Goal: Task Accomplishment & Management: Manage account settings

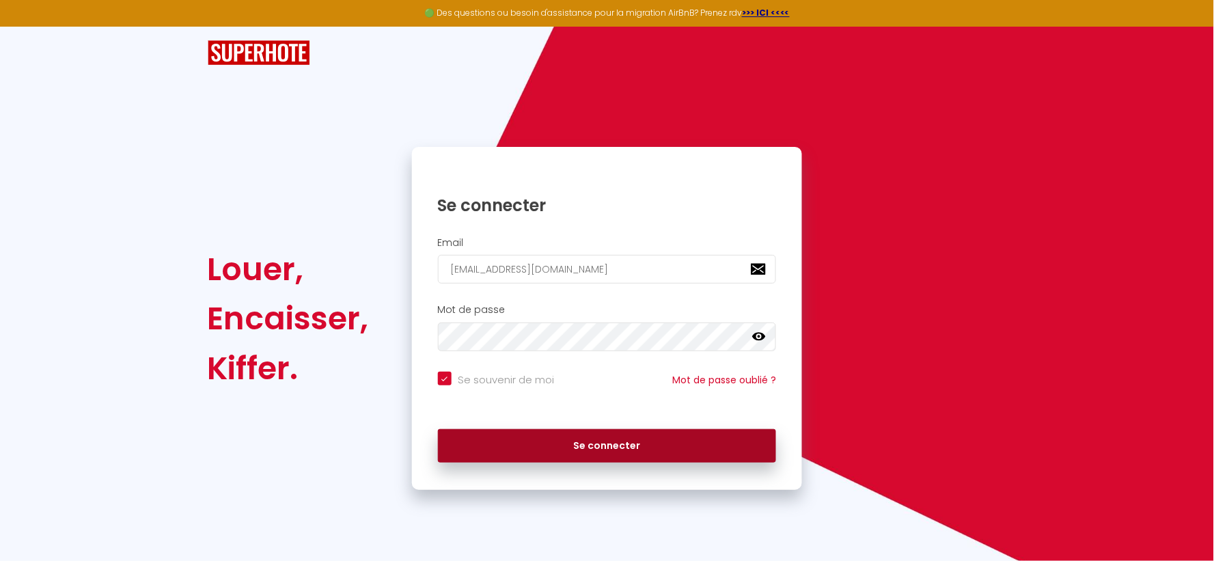
click at [623, 431] on button "Se connecter" at bounding box center [607, 446] width 339 height 34
checkbox input "true"
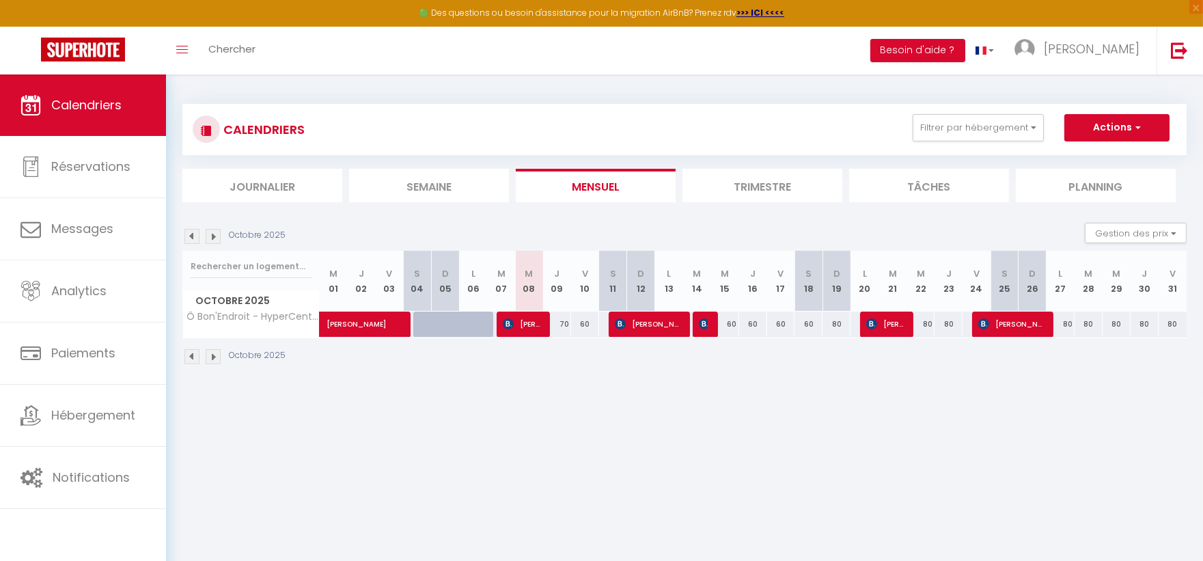
click at [590, 325] on div "60" at bounding box center [585, 324] width 28 height 25
type input "60"
type input "Ven 10 Octobre 2025"
type input "[DATE]"
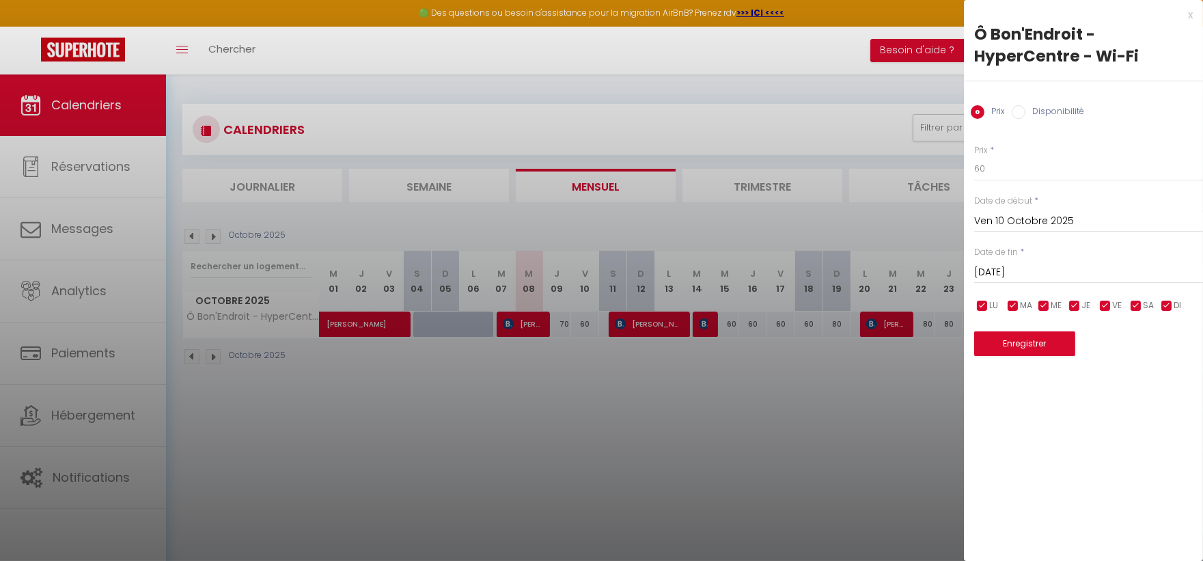
click at [1047, 107] on label "Disponibilité" at bounding box center [1055, 112] width 59 height 15
click at [1026, 107] on input "Disponibilité" at bounding box center [1019, 112] width 14 height 14
radio input "true"
radio input "false"
click at [1018, 173] on select "Disponible Indisponible" at bounding box center [1088, 169] width 229 height 26
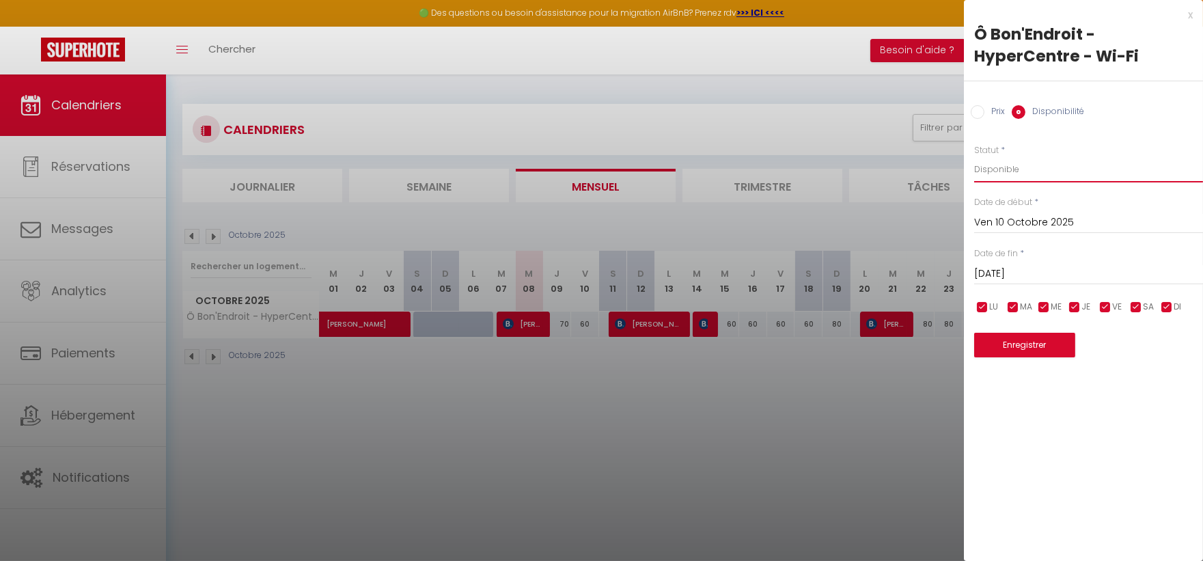
select select "0"
click at [974, 156] on select "Disponible Indisponible" at bounding box center [1088, 169] width 229 height 26
click at [1039, 344] on button "Enregistrer" at bounding box center [1024, 345] width 101 height 25
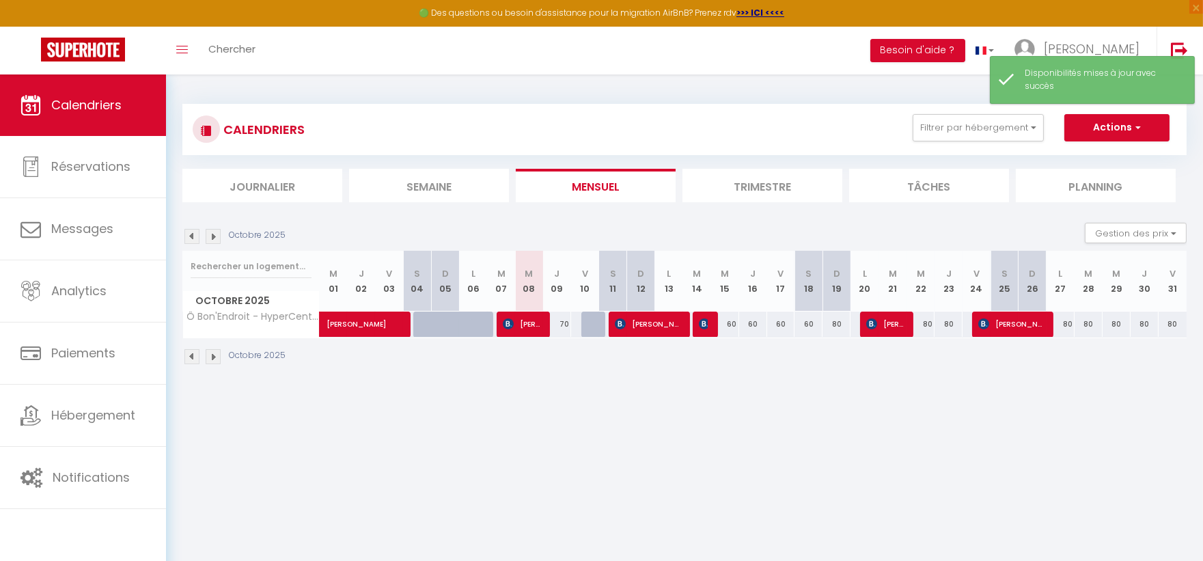
click at [562, 328] on div "70" at bounding box center [557, 324] width 28 height 25
select select "1"
type input "Jeu 09 Octobre 2025"
type input "Ven 10 Octobre 2025"
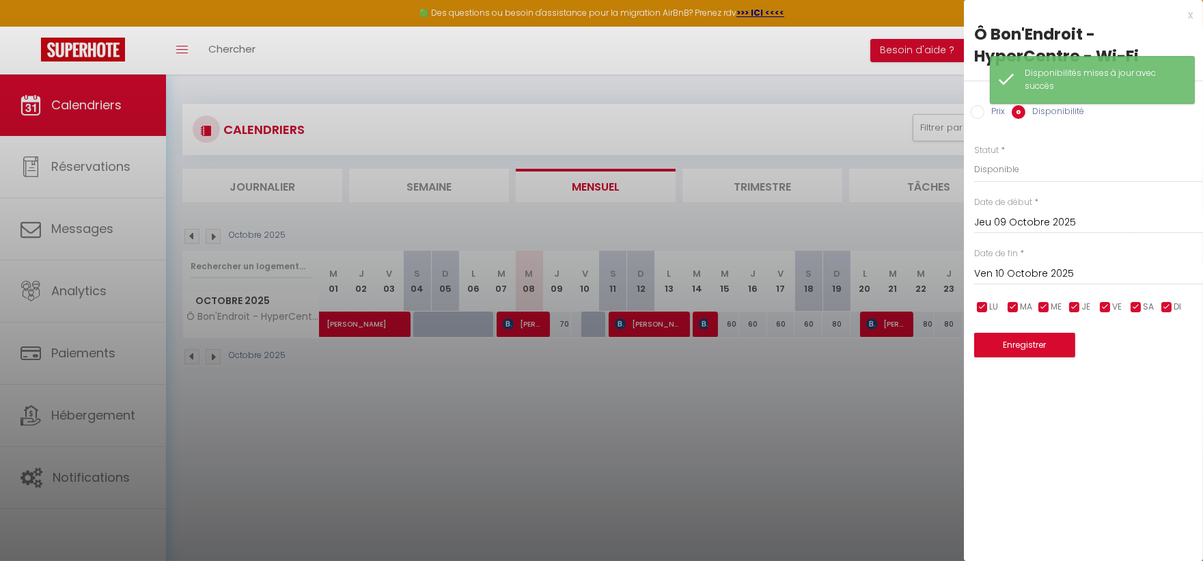
click at [985, 113] on label "Prix" at bounding box center [995, 112] width 20 height 15
click at [985, 113] on input "Prix" at bounding box center [978, 112] width 14 height 14
radio input "true"
radio input "false"
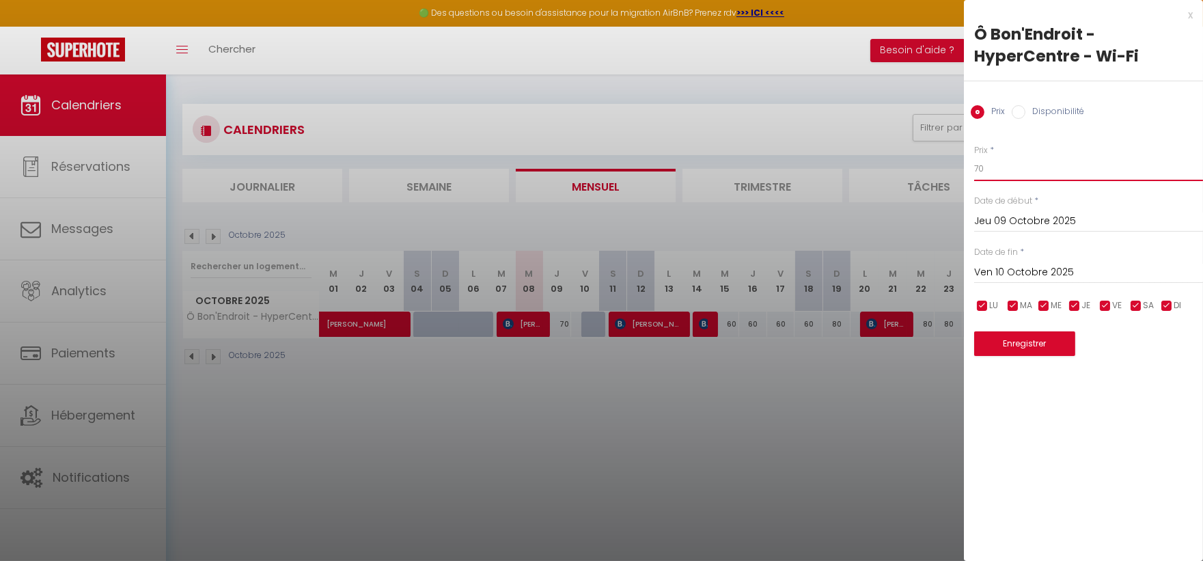
drag, startPoint x: 1000, startPoint y: 174, endPoint x: 912, endPoint y: 149, distance: 90.9
click at [912, 153] on body "🟢 Des questions ou besoin d'assistance pour la migration AirBnB? Prenez rdv >>>…" at bounding box center [601, 354] width 1203 height 561
type input "50"
click at [1050, 343] on button "Enregistrer" at bounding box center [1024, 343] width 101 height 25
